Goal: Check status: Check status

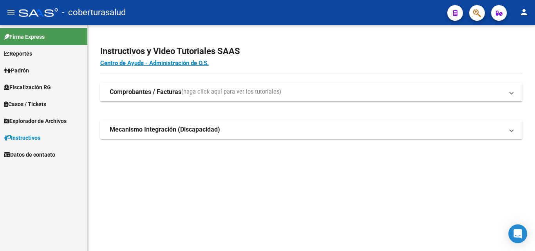
click at [34, 87] on span "Fiscalización RG" at bounding box center [27, 87] width 47 height 9
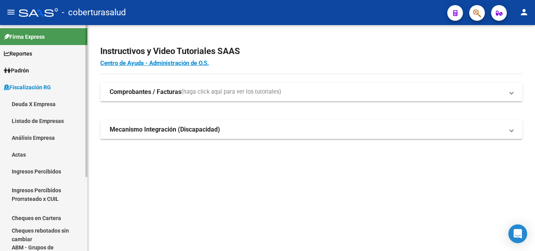
click at [34, 136] on link "Análisis Empresa" at bounding box center [43, 137] width 87 height 17
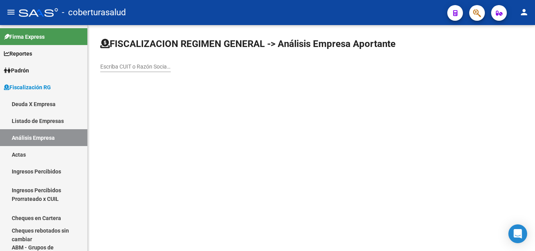
drag, startPoint x: 117, startPoint y: 62, endPoint x: 105, endPoint y: 68, distance: 12.8
click at [107, 69] on input "Escriba CUIT o Razón Social para buscar" at bounding box center [135, 66] width 70 height 7
click at [106, 68] on input "Escriba CUIT o Razón Social para buscar" at bounding box center [135, 66] width 70 height 7
paste input "20-11091812-8"
click at [221, 112] on mat-sidenav-content "FISCALIZACION REGIMEN GENERAL -> Análisis Empresa Aportante 20-11091812-8 Escri…" at bounding box center [311, 138] width 447 height 226
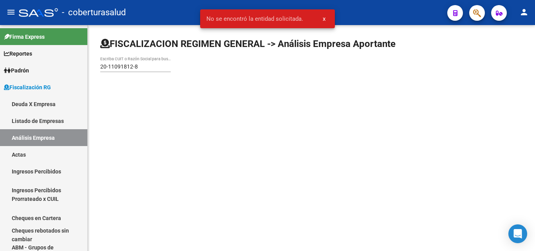
click at [108, 65] on input "20-11091812-8" at bounding box center [135, 66] width 70 height 7
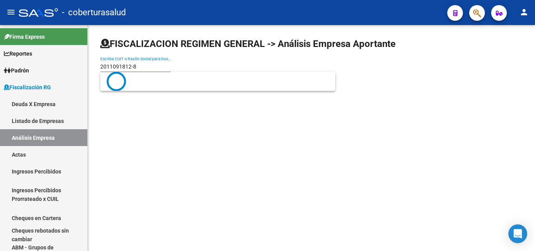
click at [133, 66] on input "2011091812-8" at bounding box center [135, 66] width 70 height 7
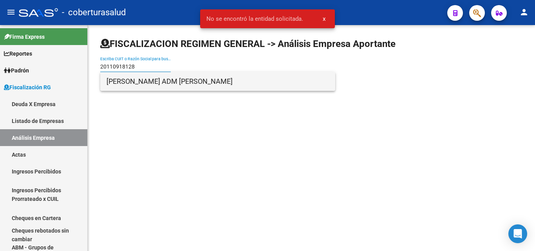
type input "20110918128"
click at [157, 79] on span "[PERSON_NAME] ADM [PERSON_NAME]" at bounding box center [217, 81] width 222 height 19
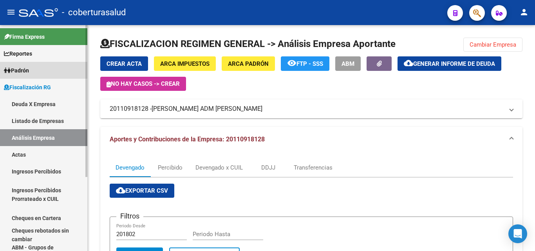
click at [28, 69] on span "Padrón" at bounding box center [16, 70] width 25 height 9
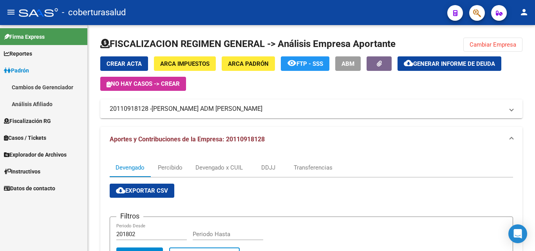
click at [35, 101] on link "Análisis Afiliado" at bounding box center [43, 104] width 87 height 17
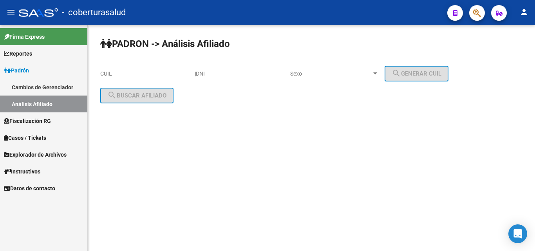
click at [120, 74] on input "CUIL" at bounding box center [144, 73] width 88 height 7
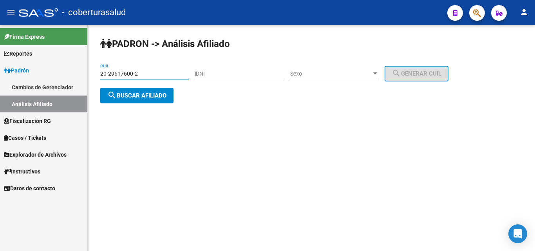
type input "20-29617600-2"
click at [142, 96] on span "search Buscar afiliado" at bounding box center [136, 95] width 59 height 7
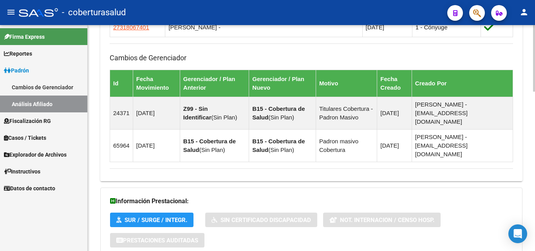
scroll to position [542, 0]
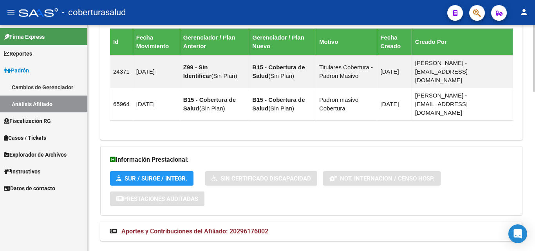
click at [150, 227] on span "Aportes y Contribuciones del Afiliado: 20296176002" at bounding box center [194, 230] width 147 height 7
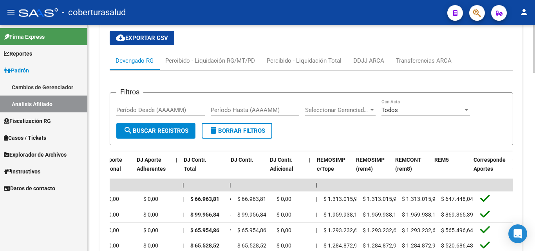
scroll to position [0, 903]
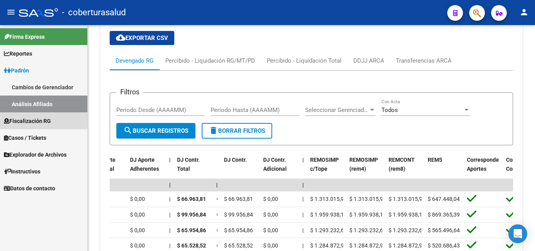
click at [39, 119] on span "Fiscalización RG" at bounding box center [27, 121] width 47 height 9
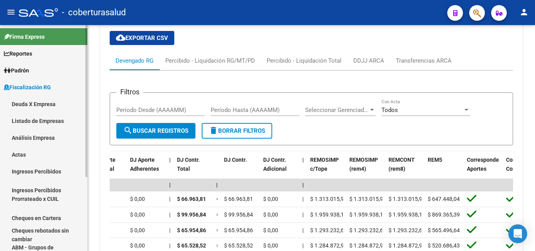
click at [36, 135] on link "Análisis Empresa" at bounding box center [43, 137] width 87 height 17
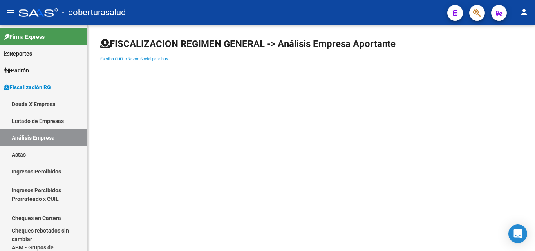
paste input "30710963912"
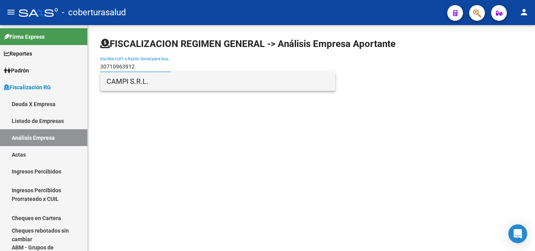
type input "30710963912"
click at [138, 83] on span "CAMPI S.R.L." at bounding box center [217, 81] width 222 height 19
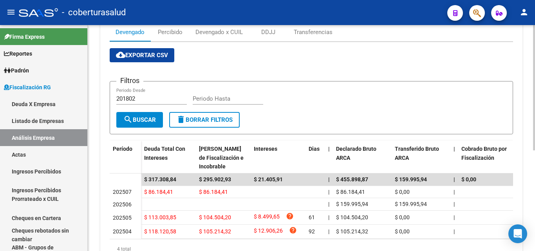
scroll to position [64, 0]
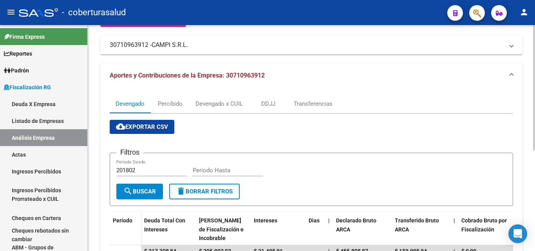
click at [158, 75] on span "Aportes y Contribuciones de la Empresa: 30710963912" at bounding box center [187, 75] width 155 height 7
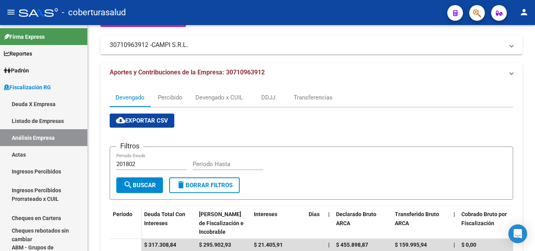
scroll to position [0, 0]
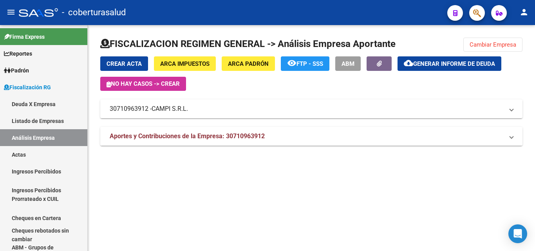
click at [167, 135] on span "Aportes y Contribuciones de la Empresa: 30710963912" at bounding box center [187, 135] width 155 height 7
